Goal: Task Accomplishment & Management: Manage account settings

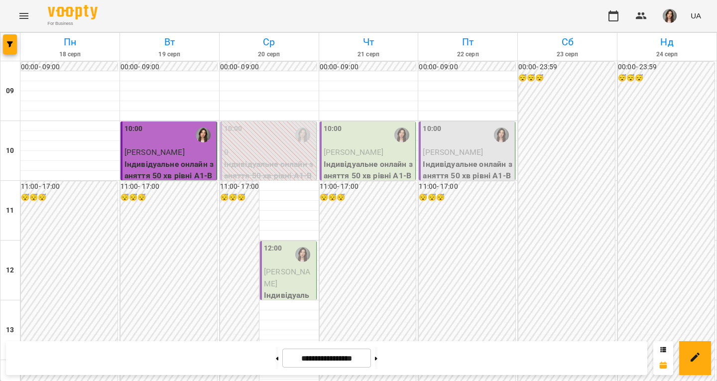
scroll to position [337, 0]
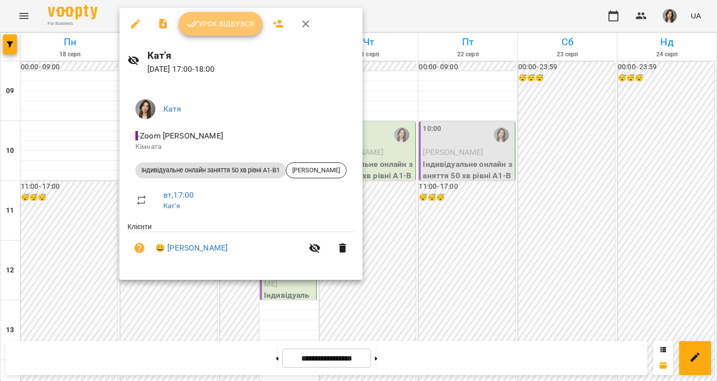
click at [229, 23] on span "Урок відбувся" at bounding box center [221, 24] width 68 height 12
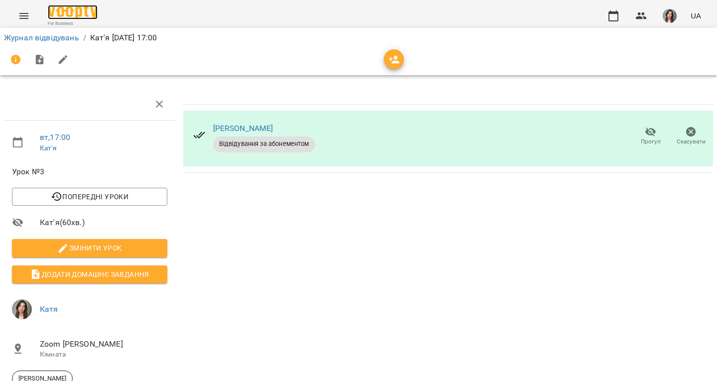
click at [72, 12] on img at bounding box center [73, 12] width 50 height 14
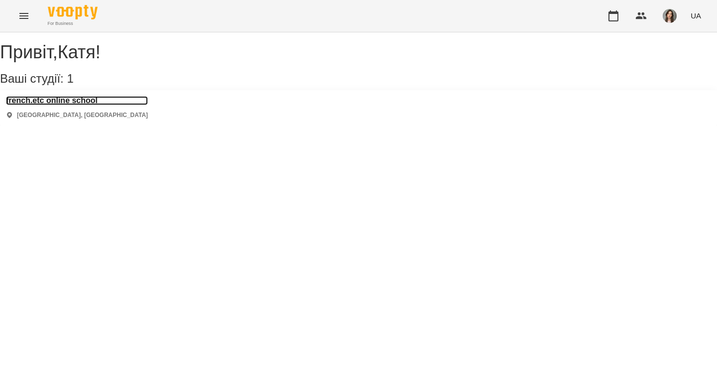
click at [81, 105] on h3 "french.etc online school" at bounding box center [77, 100] width 142 height 9
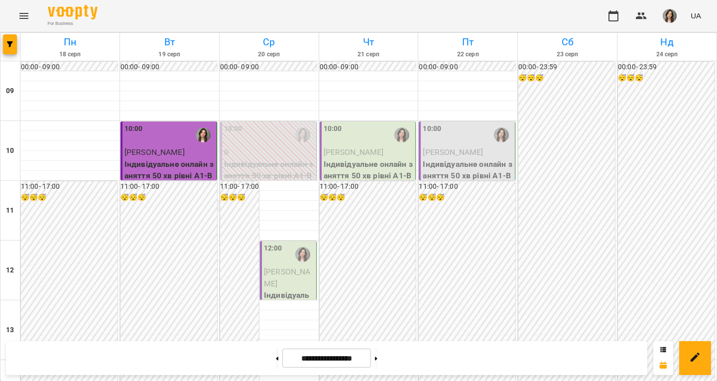
scroll to position [411, 0]
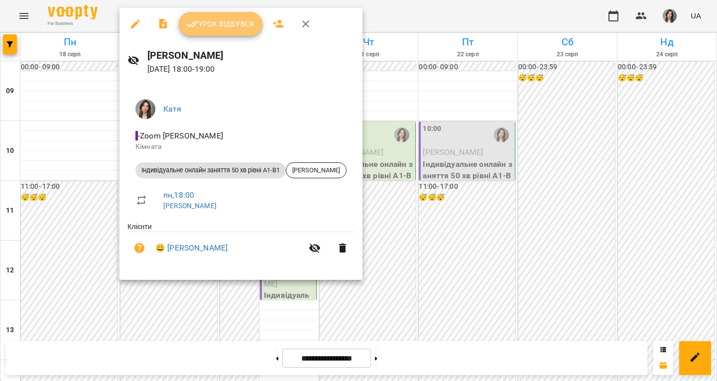
click at [226, 27] on span "Урок відбувся" at bounding box center [221, 24] width 68 height 12
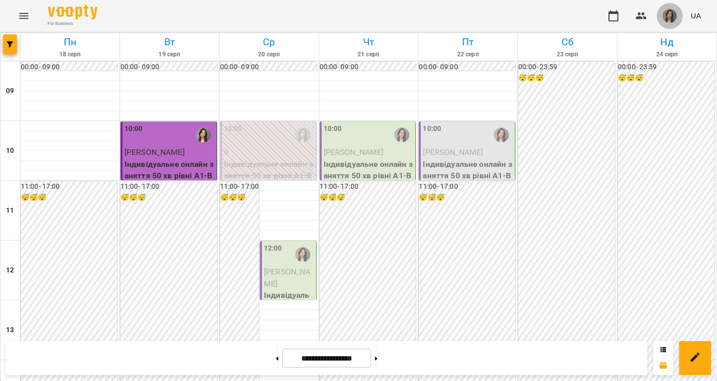
click at [666, 6] on button "button" at bounding box center [670, 16] width 26 height 26
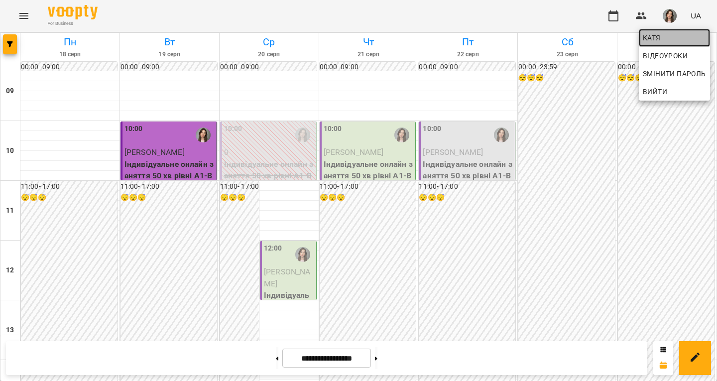
click at [657, 38] on span "Катя" at bounding box center [674, 38] width 63 height 12
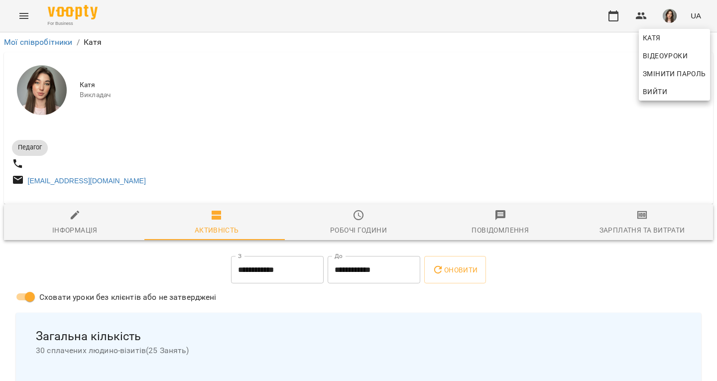
click at [346, 299] on div at bounding box center [358, 190] width 717 height 381
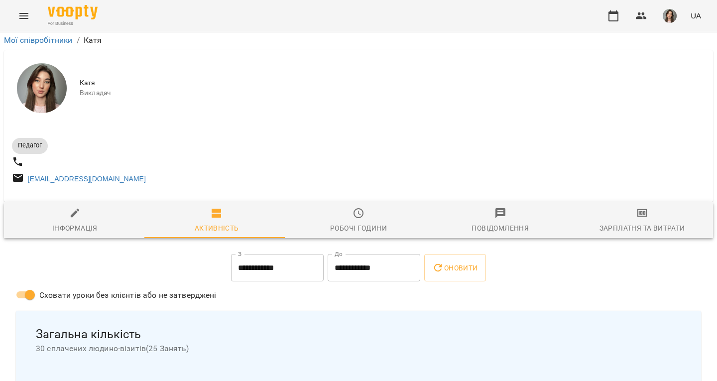
scroll to position [71, 0]
